Goal: Task Accomplishment & Management: Manage account settings

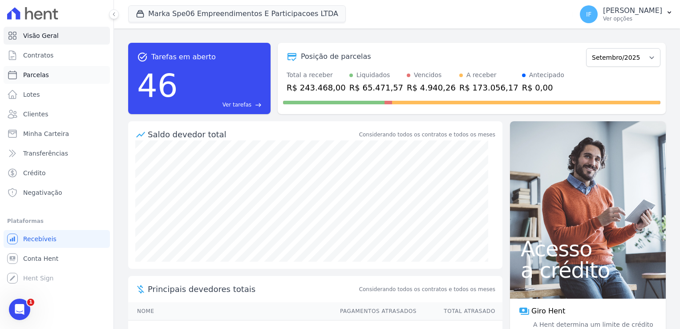
click at [65, 77] on link "Parcelas" at bounding box center [57, 75] width 106 height 18
select select
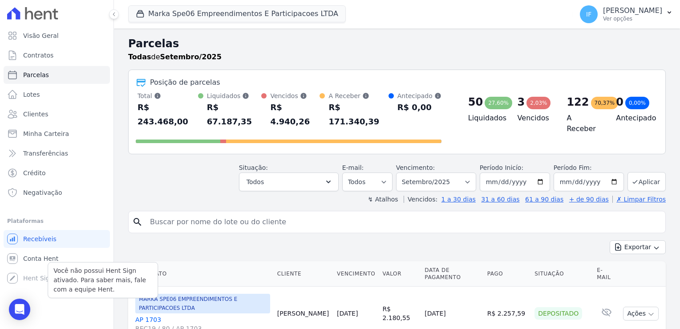
click at [48, 263] on div "Você não possui Hent Sign ativado. Para saber mais, fale com a equipe Hent." at bounding box center [103, 280] width 110 height 36
click at [83, 59] on link "Contratos" at bounding box center [57, 55] width 106 height 18
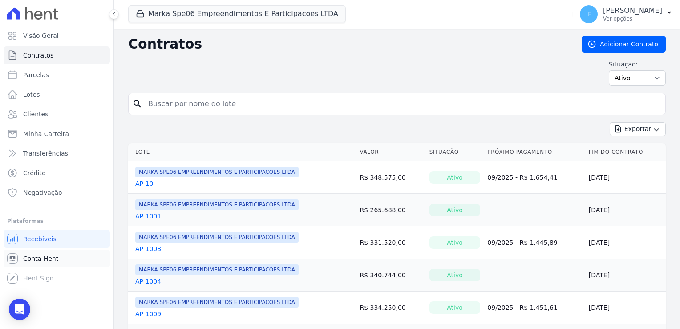
click at [47, 256] on span "Conta Hent" at bounding box center [40, 258] width 35 height 9
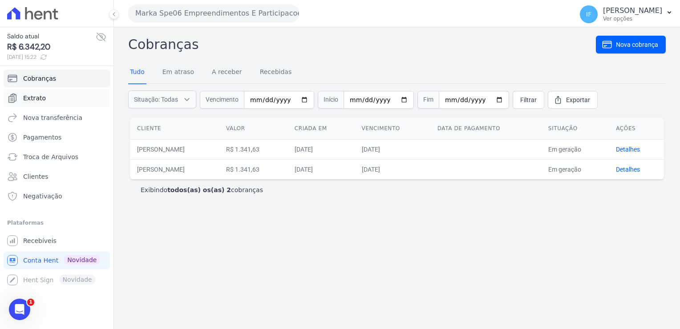
click at [58, 97] on link "Extrato" at bounding box center [57, 98] width 106 height 18
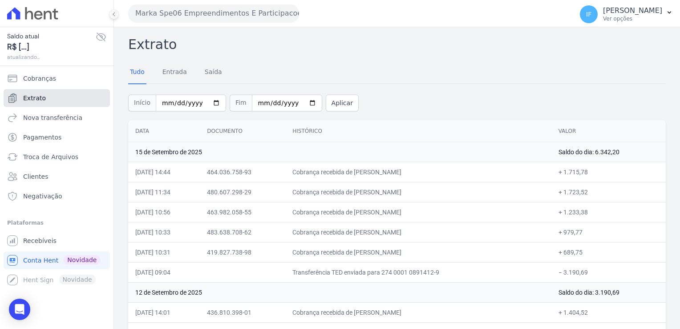
click at [64, 99] on link "Extrato" at bounding box center [57, 98] width 106 height 18
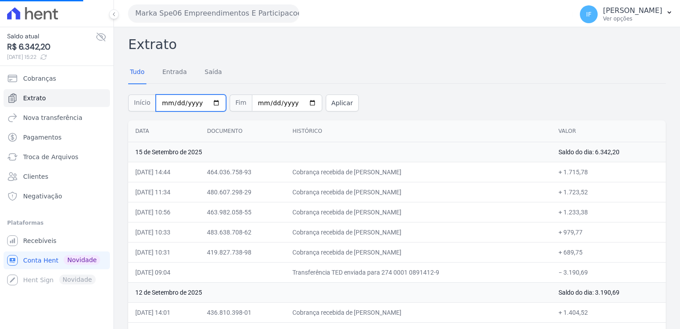
click at [160, 101] on input "2025-09-01" at bounding box center [191, 102] width 70 height 17
click at [207, 101] on input "2025-09-01" at bounding box center [191, 102] width 70 height 17
type input "[DATE]"
click at [330, 102] on button "Aplicar" at bounding box center [342, 102] width 33 height 17
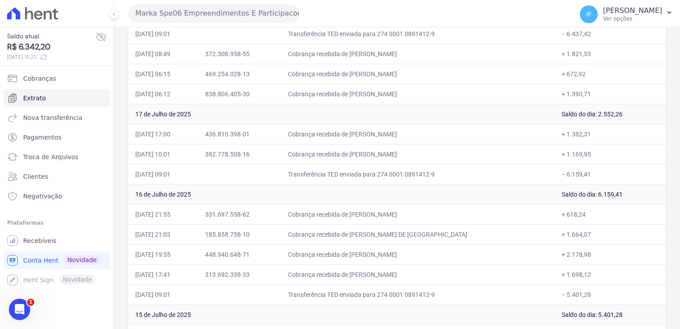
scroll to position [6480, 0]
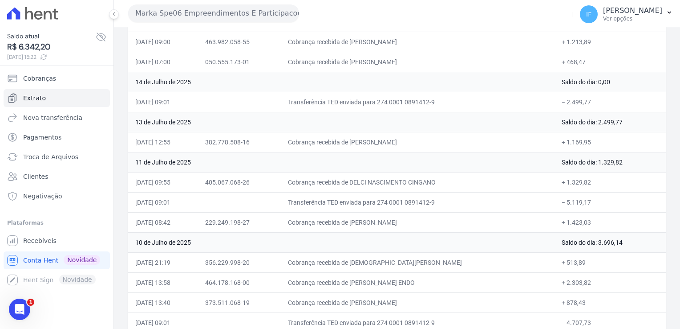
drag, startPoint x: 369, startPoint y: 231, endPoint x: 454, endPoint y: 228, distance: 85.5
click at [454, 252] on td "Cobrança recebida de [DEMOGRAPHIC_DATA][PERSON_NAME]" at bounding box center [418, 262] width 274 height 20
drag, startPoint x: 366, startPoint y: 233, endPoint x: 451, endPoint y: 237, distance: 85.1
click at [451, 252] on td "Cobrança recebida de [DEMOGRAPHIC_DATA][PERSON_NAME]" at bounding box center [418, 262] width 274 height 20
drag, startPoint x: 451, startPoint y: 237, endPoint x: 425, endPoint y: 230, distance: 27.2
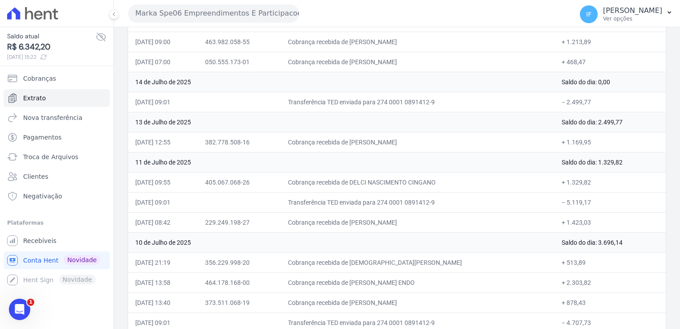
copy td "[DEMOGRAPHIC_DATA][PERSON_NAME]"
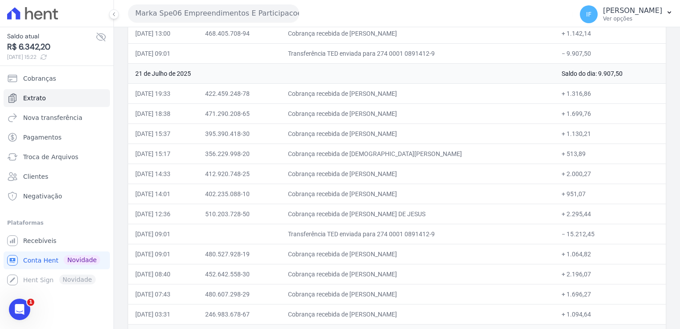
scroll to position [5545, 0]
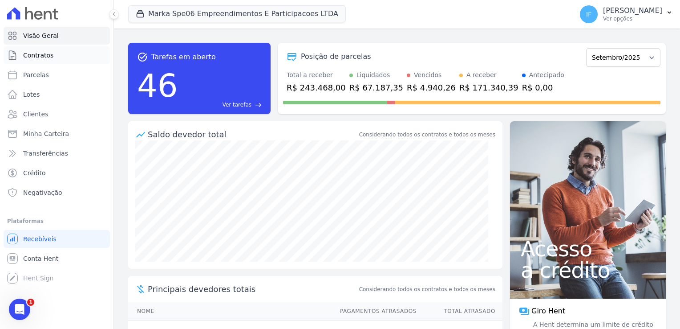
click at [49, 60] on link "Contratos" at bounding box center [57, 55] width 106 height 18
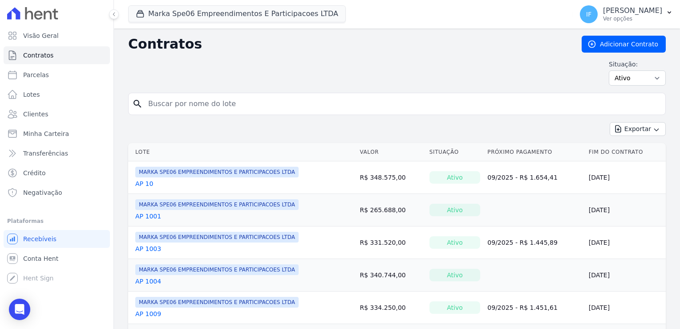
drag, startPoint x: 208, startPoint y: 102, endPoint x: 210, endPoint y: 95, distance: 7.8
click at [210, 96] on input "search" at bounding box center [402, 104] width 519 height 18
type input "313"
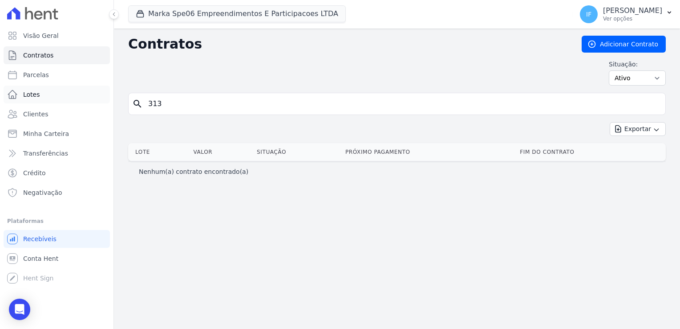
drag, startPoint x: 173, startPoint y: 102, endPoint x: 87, endPoint y: 90, distance: 86.7
click at [88, 91] on div "Visão Geral Contratos [GEOGRAPHIC_DATA] Lotes Clientes Minha Carteira Transferê…" at bounding box center [340, 164] width 680 height 329
type input "311"
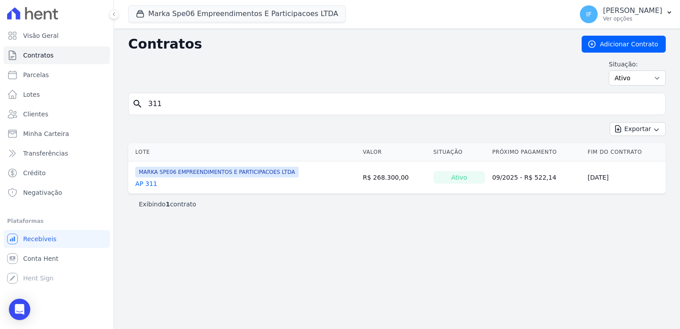
click at [139, 185] on link "AP 311" at bounding box center [146, 183] width 22 height 9
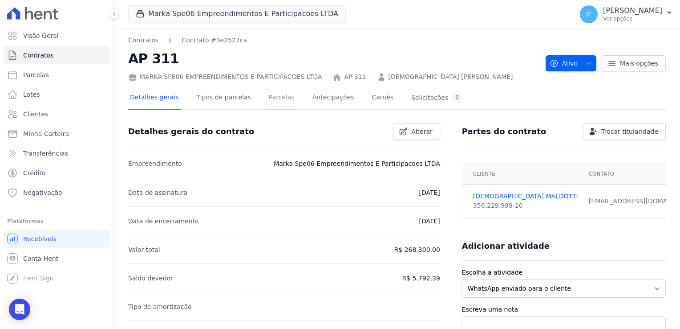
click at [267, 98] on link "Parcelas" at bounding box center [281, 98] width 29 height 24
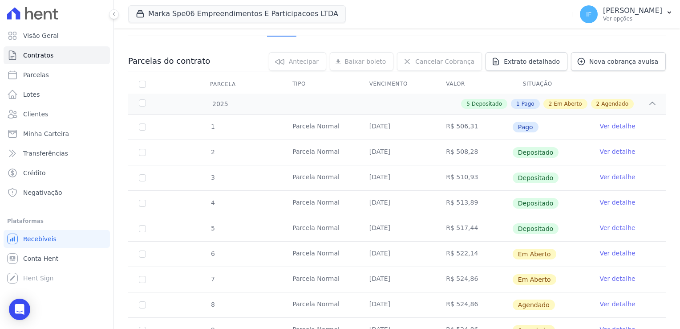
scroll to position [89, 0]
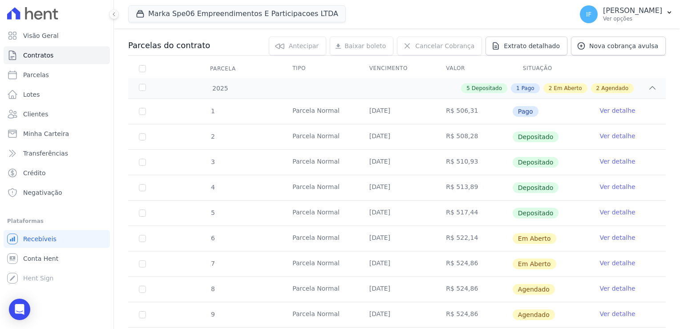
click at [612, 210] on link "Ver detalhe" at bounding box center [618, 211] width 36 height 9
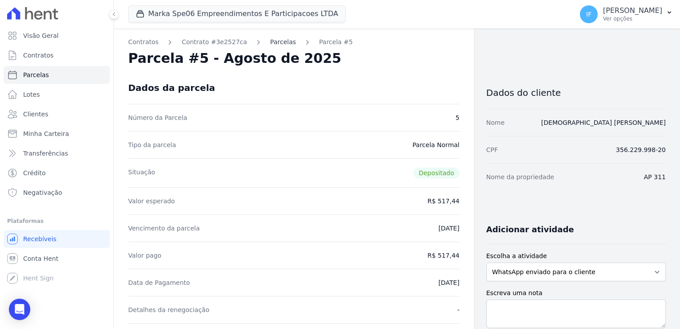
click at [280, 41] on link "Parcelas" at bounding box center [283, 41] width 26 height 9
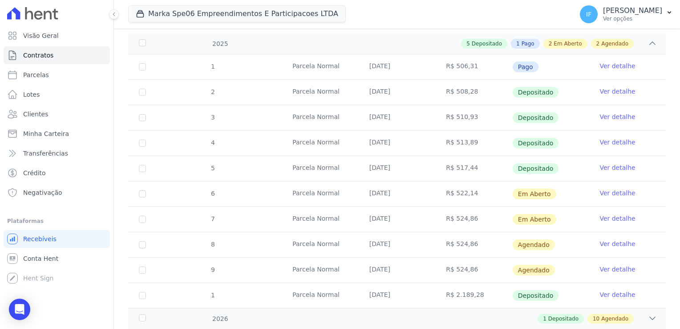
scroll to position [89, 0]
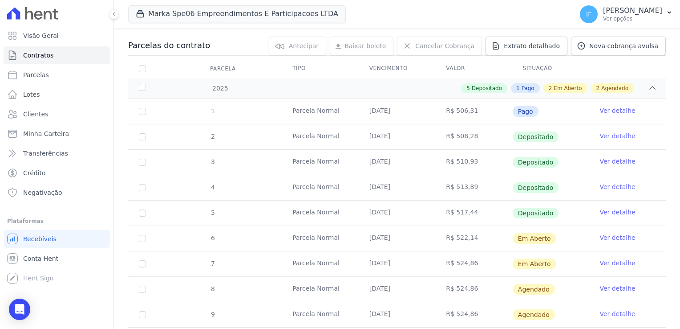
click at [606, 185] on link "Ver detalhe" at bounding box center [618, 186] width 36 height 9
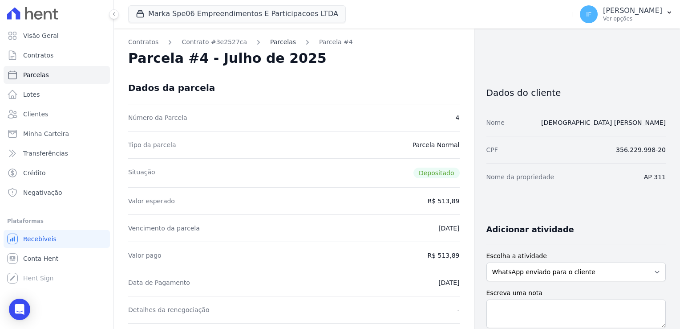
click at [270, 44] on link "Parcelas" at bounding box center [283, 41] width 26 height 9
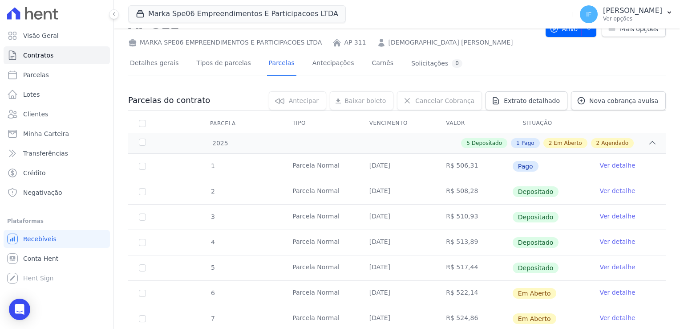
scroll to position [45, 0]
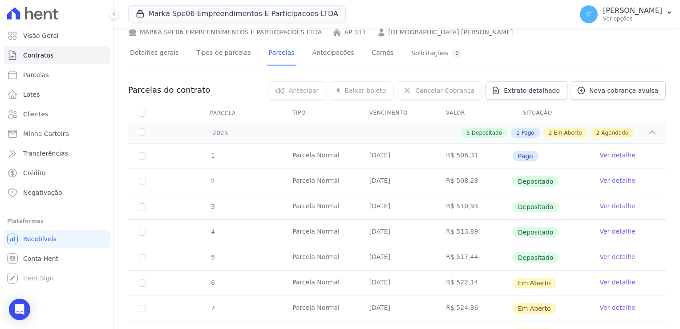
click at [610, 202] on link "Ver detalhe" at bounding box center [618, 205] width 36 height 9
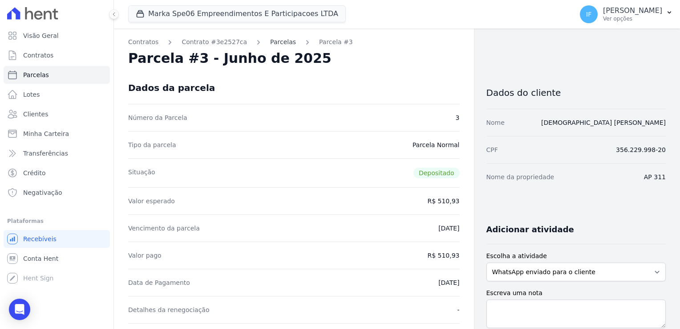
click at [272, 41] on link "Parcelas" at bounding box center [283, 41] width 26 height 9
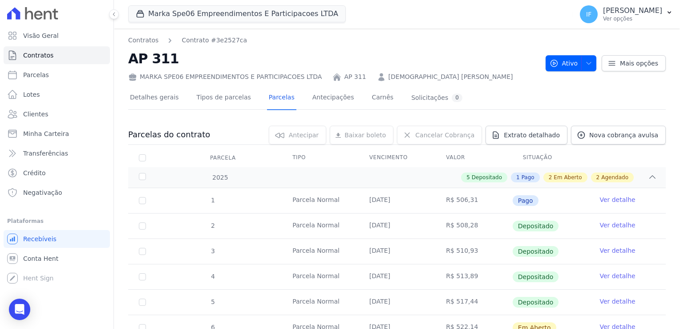
click at [604, 224] on link "Ver detalhe" at bounding box center [618, 224] width 36 height 9
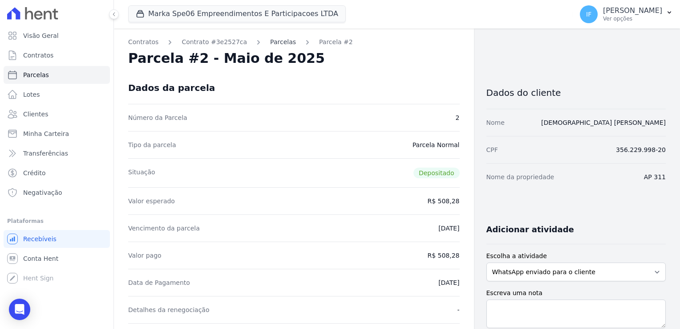
click at [270, 44] on link "Parcelas" at bounding box center [283, 41] width 26 height 9
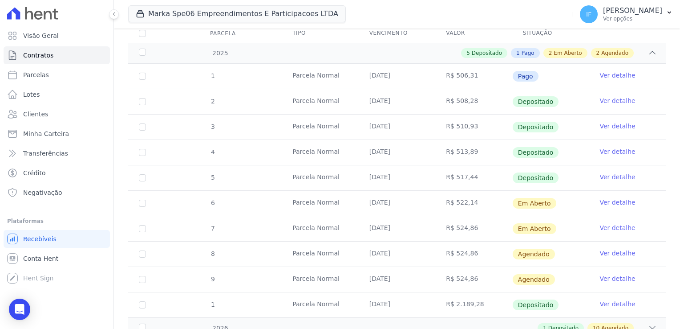
scroll to position [179, 0]
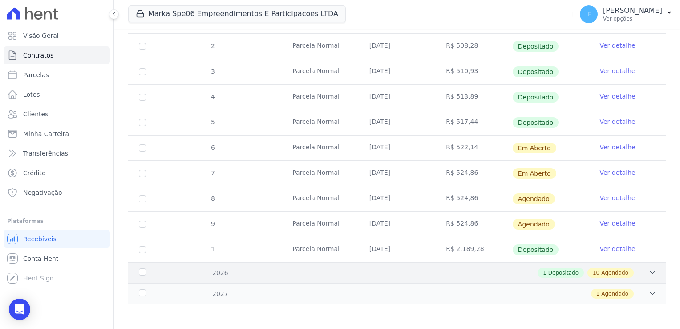
click at [649, 272] on icon at bounding box center [652, 272] width 9 height 9
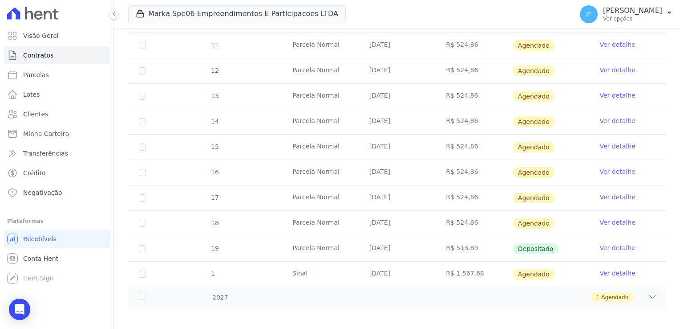
scroll to position [458, 0]
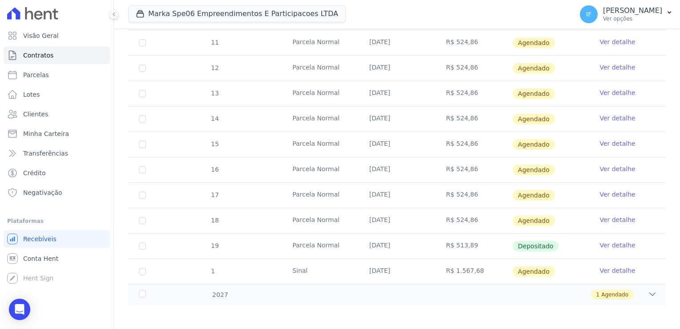
click at [600, 242] on link "Ver detalhe" at bounding box center [618, 244] width 36 height 9
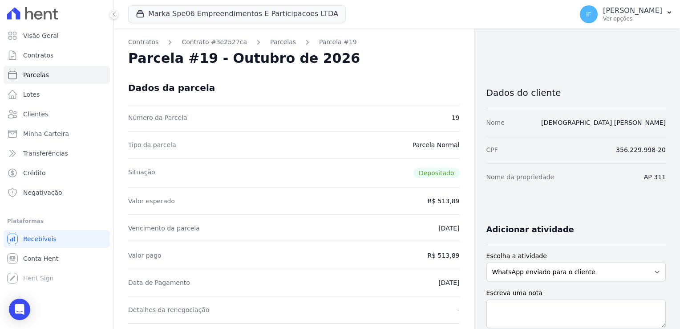
drag, startPoint x: 425, startPoint y: 223, endPoint x: 456, endPoint y: 229, distance: 31.6
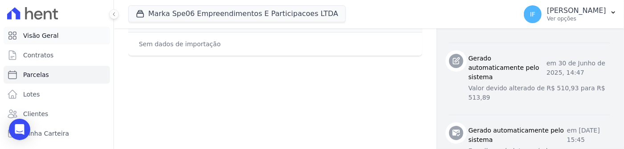
scroll to position [584, 0]
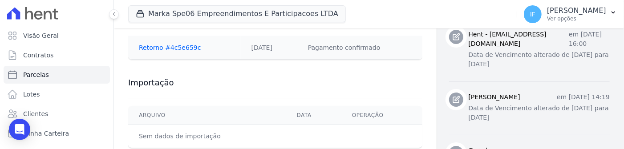
click at [338, 77] on h3 "Importação" at bounding box center [275, 82] width 294 height 11
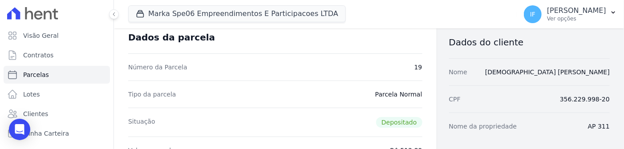
scroll to position [50, 0]
